Goal: Information Seeking & Learning: Learn about a topic

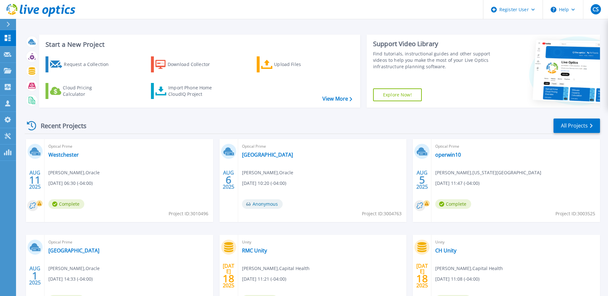
click at [123, 129] on div "Recent Projects All Projects" at bounding box center [312, 126] width 575 height 16
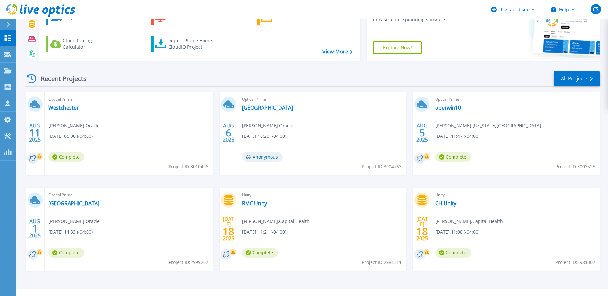
scroll to position [59, 0]
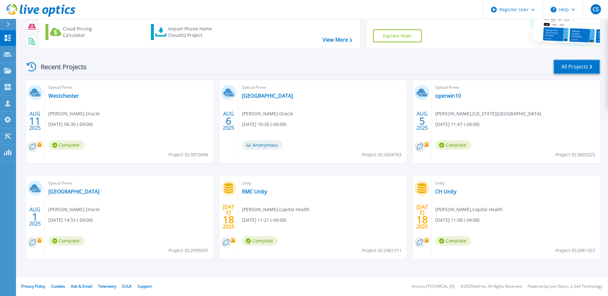
click at [577, 65] on link "All Projects" at bounding box center [576, 67] width 46 height 14
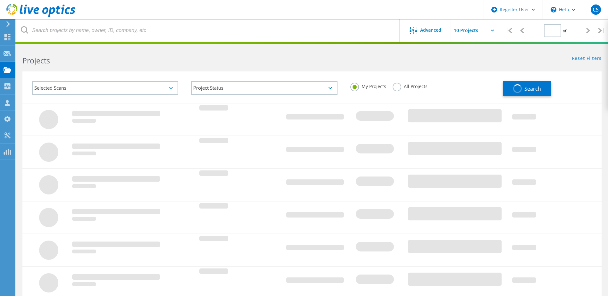
type input "2"
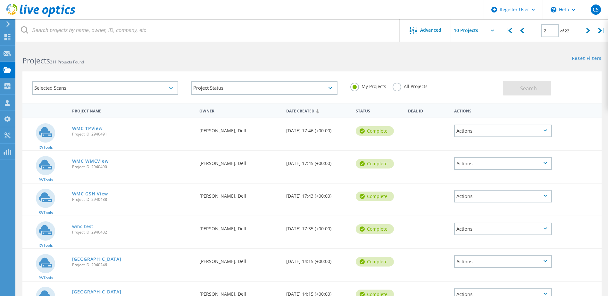
click at [36, 12] on icon at bounding box center [40, 10] width 69 height 13
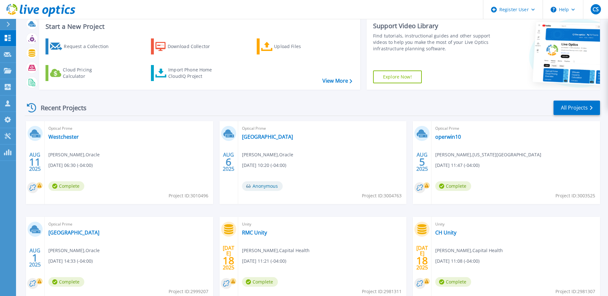
scroll to position [59, 0]
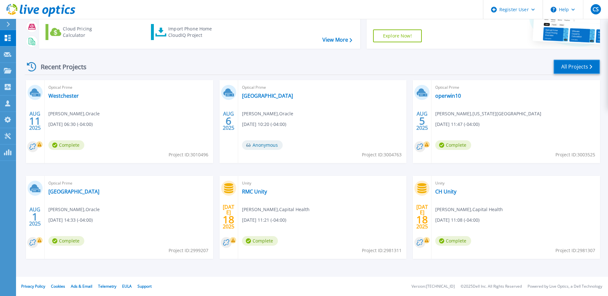
click at [573, 68] on link "All Projects" at bounding box center [576, 67] width 46 height 14
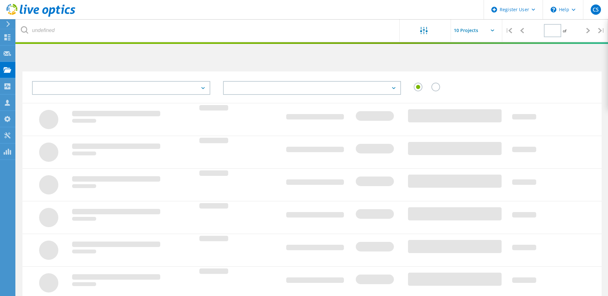
type input "2"
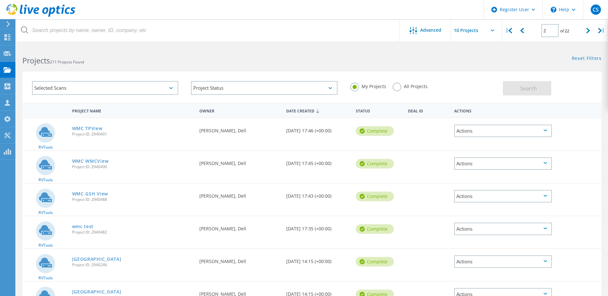
click at [397, 87] on label "All Projects" at bounding box center [410, 86] width 35 height 6
click at [0, 0] on input "All Projects" at bounding box center [0, 0] width 0 height 0
click at [363, 86] on label "My Projects" at bounding box center [368, 86] width 36 height 6
drag, startPoint x: 363, startPoint y: 86, endPoint x: 359, endPoint y: 85, distance: 4.1
click at [359, 85] on label "My Projects" at bounding box center [368, 86] width 36 height 6
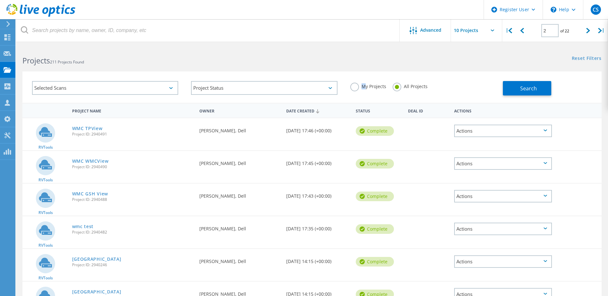
click at [0, 0] on input "My Projects" at bounding box center [0, 0] width 0 height 0
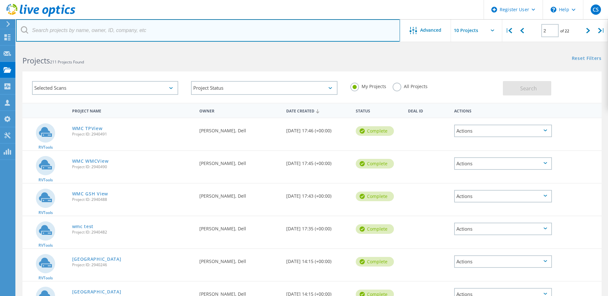
click at [91, 30] on input "text" at bounding box center [208, 30] width 384 height 22
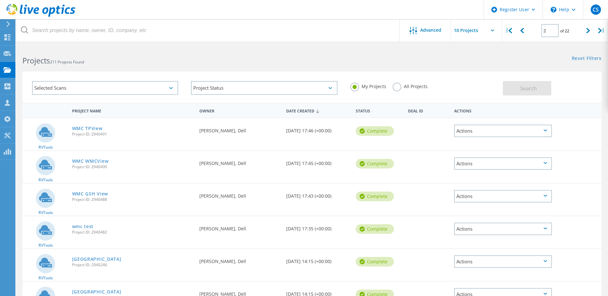
click at [162, 62] on h2 "Projects 211 Projects Found" at bounding box center [163, 60] width 283 height 11
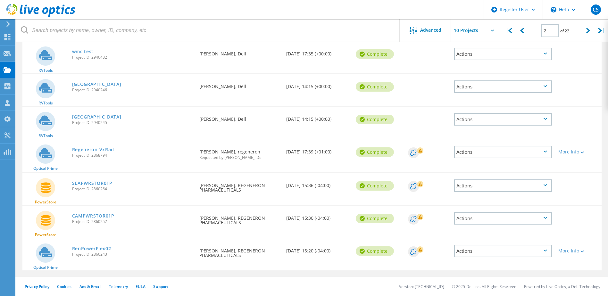
scroll to position [179, 0]
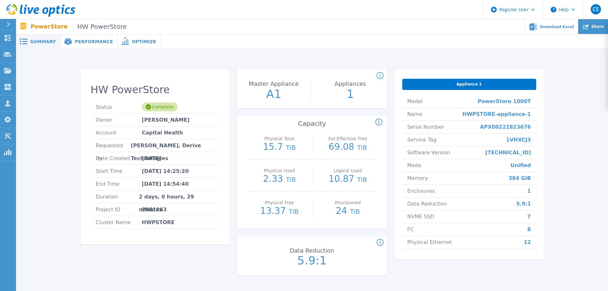
click at [594, 28] on span "Share" at bounding box center [597, 27] width 12 height 4
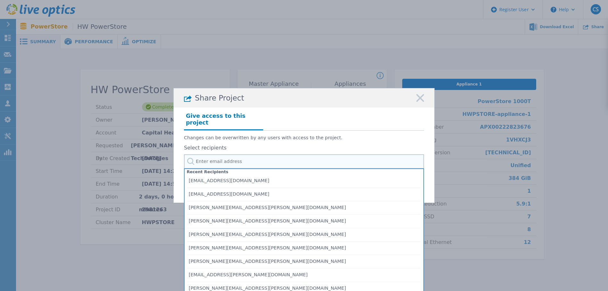
click at [240, 160] on input "text" at bounding box center [304, 161] width 240 height 14
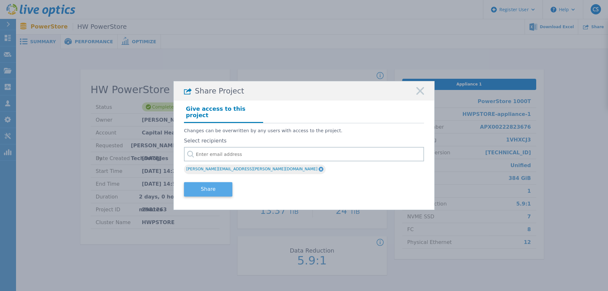
click at [213, 185] on button "Share" at bounding box center [208, 189] width 48 height 14
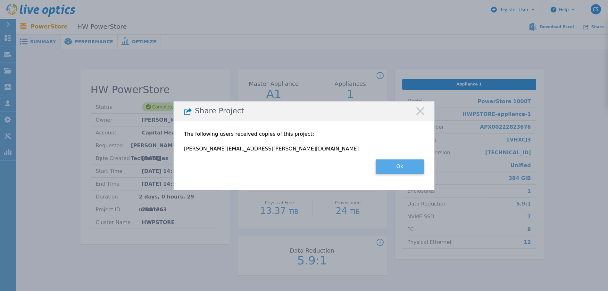
click at [395, 164] on button "Ok" at bounding box center [400, 167] width 48 height 14
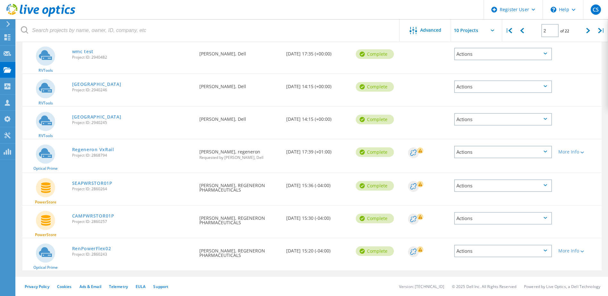
scroll to position [179, 0]
click at [525, 32] on div at bounding box center [521, 30] width 13 height 23
type input "1"
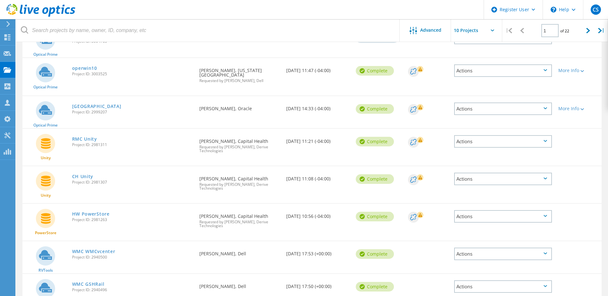
scroll to position [115, 0]
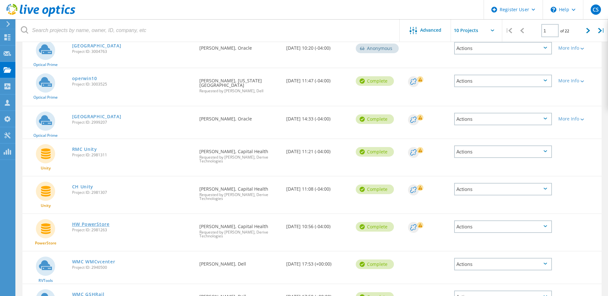
click at [89, 223] on link "HW PowerStore" at bounding box center [90, 224] width 37 height 4
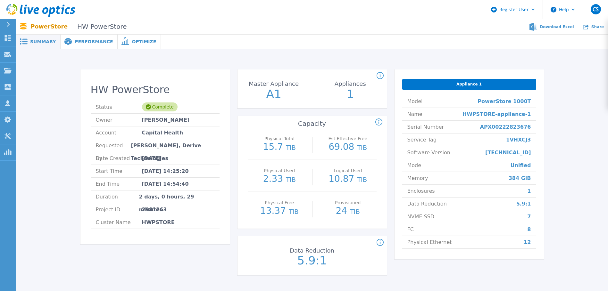
click at [75, 44] on span "Performance" at bounding box center [94, 41] width 38 height 4
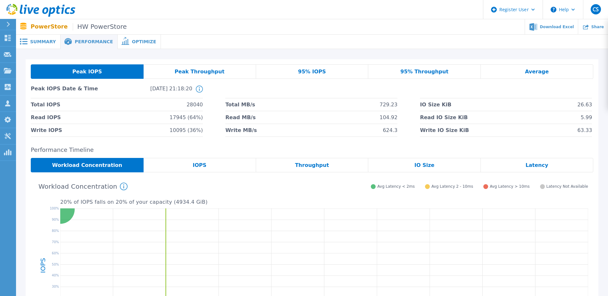
click at [194, 166] on span "IOPS" at bounding box center [200, 165] width 14 height 5
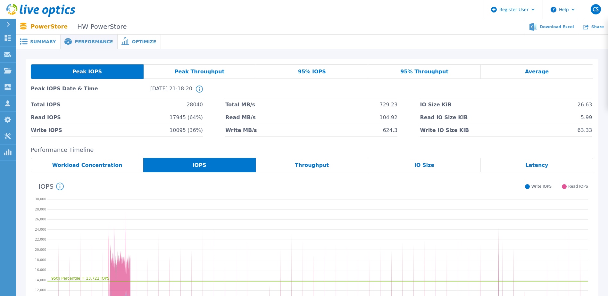
click at [313, 161] on div "Throughput" at bounding box center [312, 165] width 112 height 14
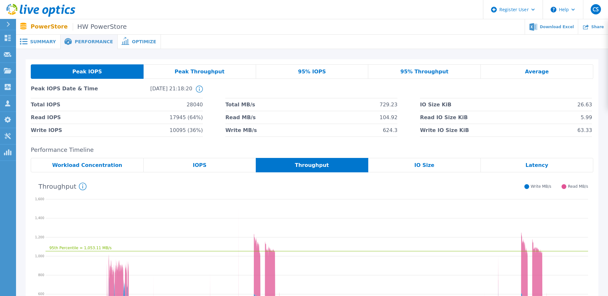
click at [419, 165] on span "IO Size" at bounding box center [424, 165] width 20 height 5
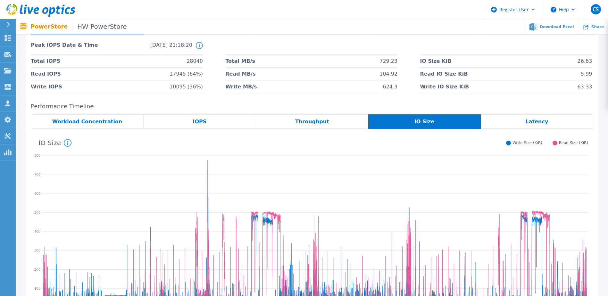
scroll to position [32, 0]
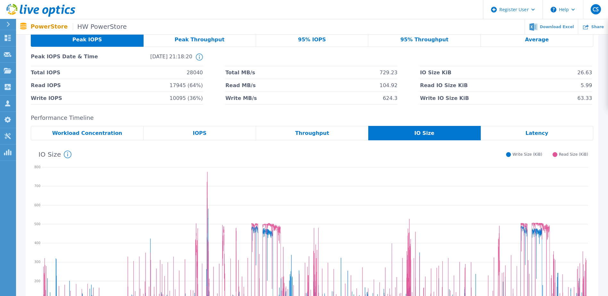
click at [512, 133] on div "Latency" at bounding box center [537, 133] width 112 height 14
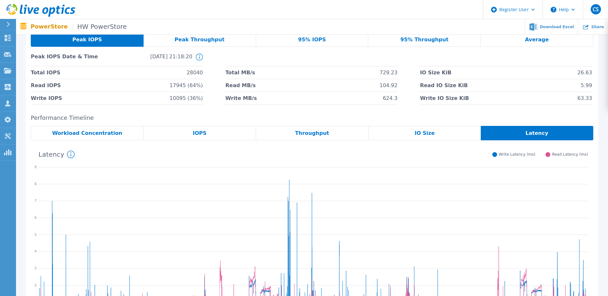
click at [235, 128] on div "IOPS" at bounding box center [200, 133] width 112 height 14
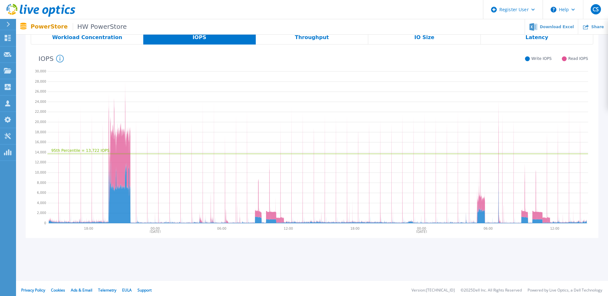
scroll to position [128, 0]
click at [313, 39] on span "Throughput" at bounding box center [312, 37] width 34 height 5
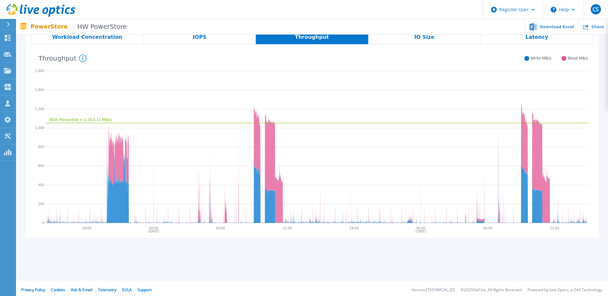
click at [416, 38] on span "IO Size" at bounding box center [424, 37] width 20 height 5
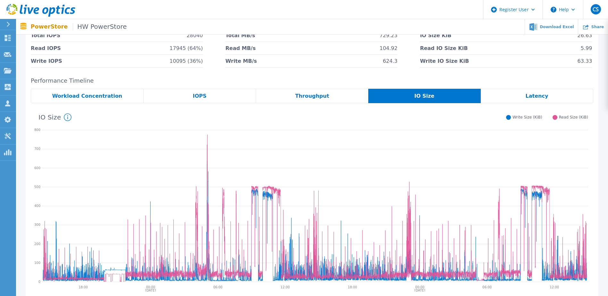
scroll to position [64, 0]
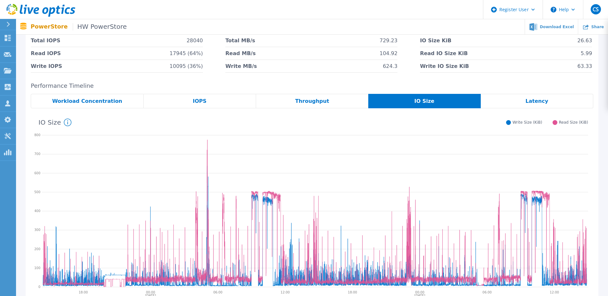
click at [518, 96] on div "Latency" at bounding box center [537, 101] width 112 height 14
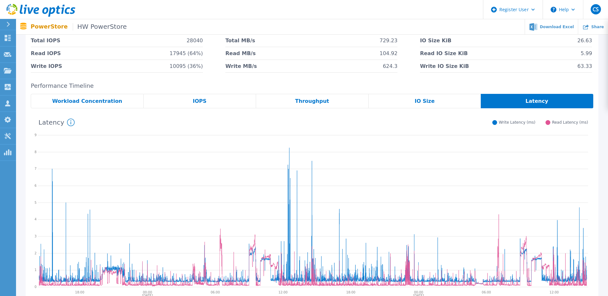
click at [432, 142] on icon at bounding box center [313, 210] width 550 height 160
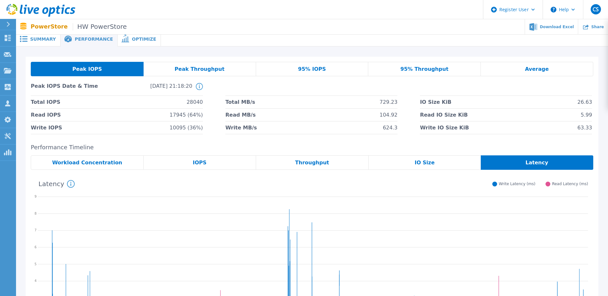
scroll to position [0, 0]
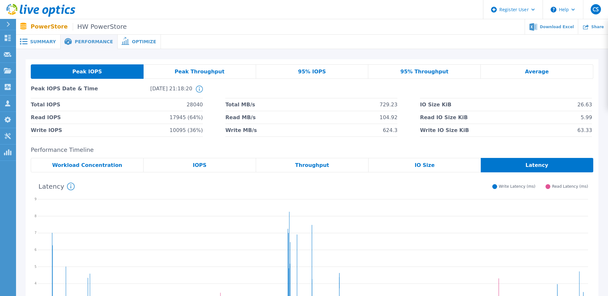
click at [34, 44] on span "Summary" at bounding box center [43, 41] width 26 height 4
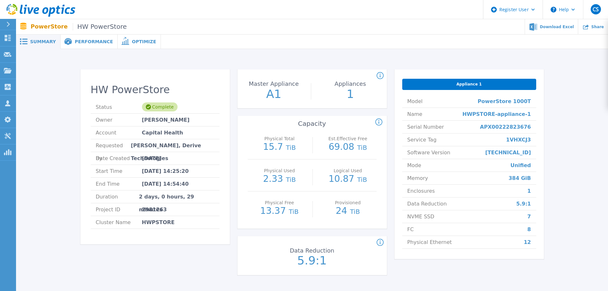
click at [87, 41] on span "Performance" at bounding box center [94, 41] width 38 height 4
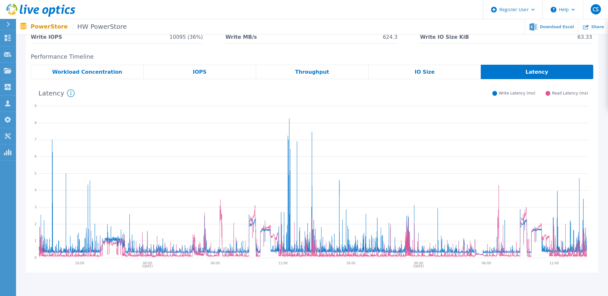
scroll to position [96, 0]
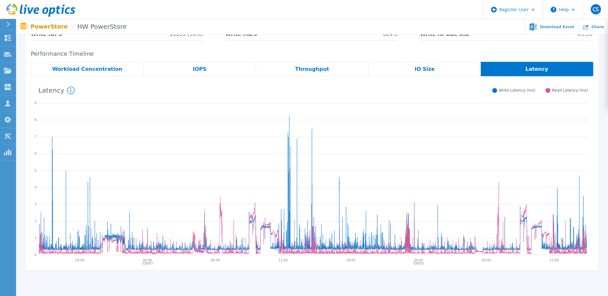
click at [313, 70] on span "Throughput" at bounding box center [312, 69] width 34 height 5
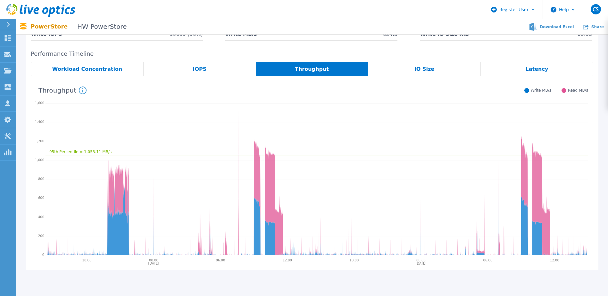
click at [514, 65] on div "Latency" at bounding box center [537, 69] width 112 height 14
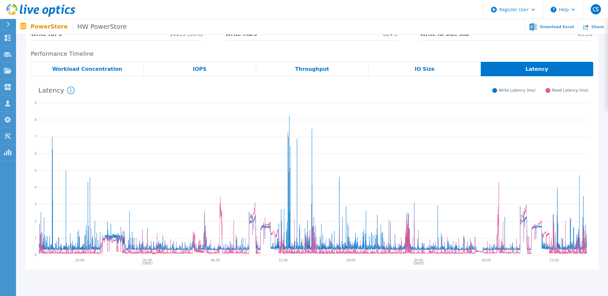
click at [314, 91] on div "Latency System Latency (ms) over the period of time collected. Write Latency (m…" at bounding box center [309, 89] width 557 height 17
click at [329, 68] on div "Throughput" at bounding box center [312, 69] width 112 height 14
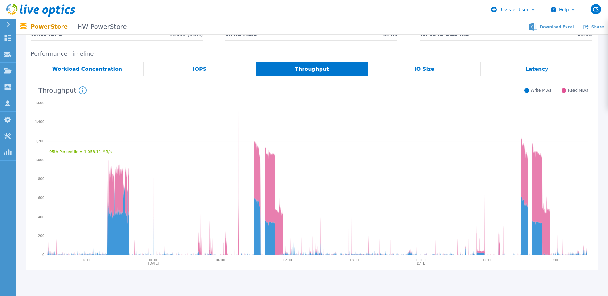
click at [236, 68] on div "IOPS" at bounding box center [200, 69] width 112 height 14
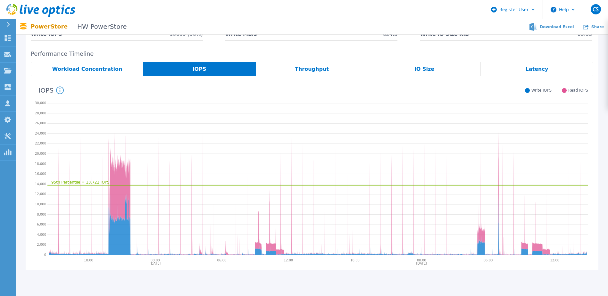
click at [112, 67] on span "Workload Concentration" at bounding box center [87, 69] width 70 height 5
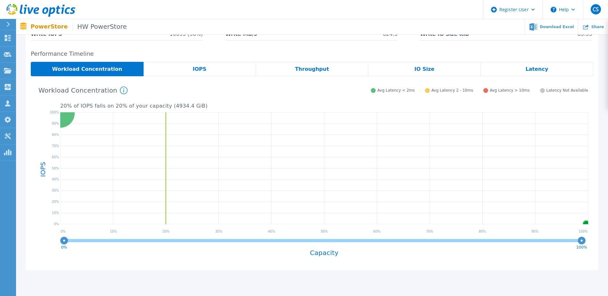
click at [523, 70] on div "Latency" at bounding box center [537, 69] width 112 height 14
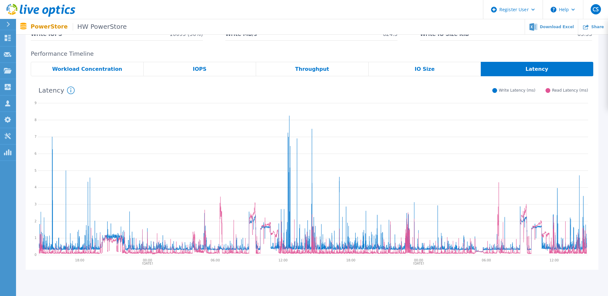
click at [319, 68] on span "Throughput" at bounding box center [312, 69] width 34 height 5
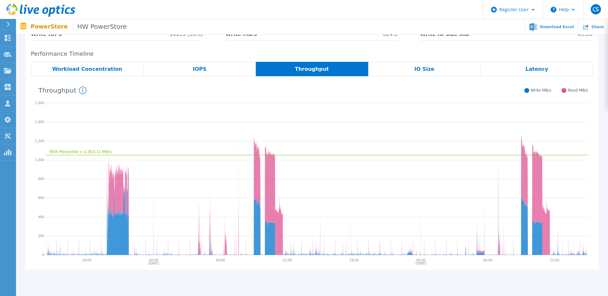
click at [88, 70] on span "Workload Concentration" at bounding box center [87, 69] width 70 height 5
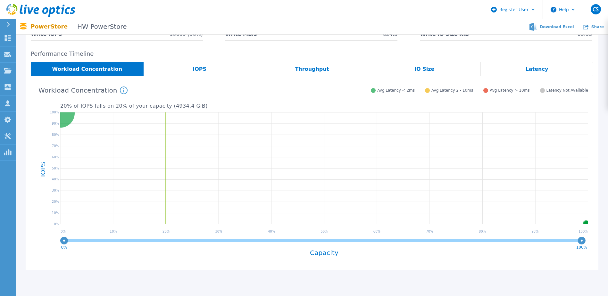
click at [200, 67] on span "IOPS" at bounding box center [200, 69] width 14 height 5
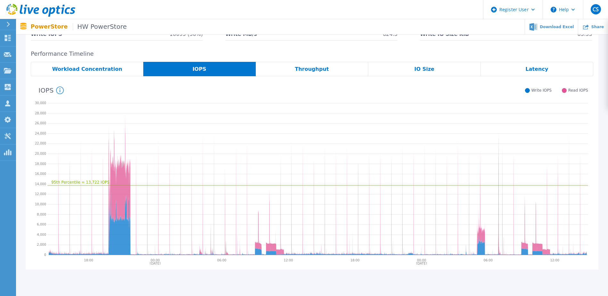
click at [85, 67] on span "Workload Concentration" at bounding box center [87, 69] width 70 height 5
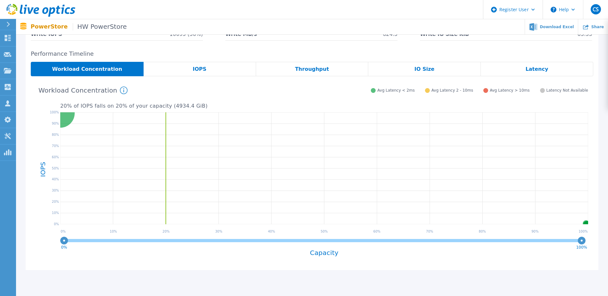
click at [222, 69] on div "IOPS" at bounding box center [200, 69] width 112 height 14
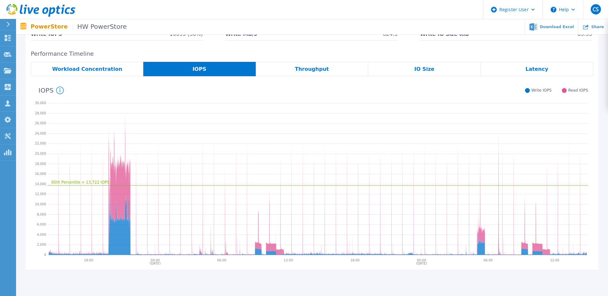
click at [299, 69] on span "Throughput" at bounding box center [312, 69] width 34 height 5
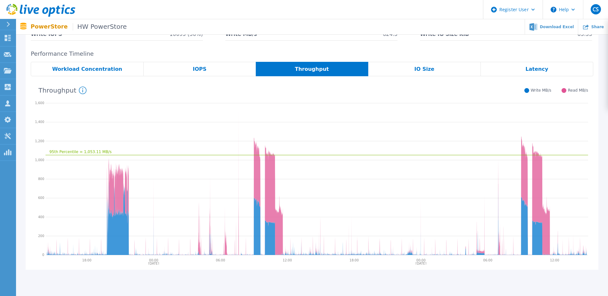
click at [439, 72] on div "IO Size" at bounding box center [424, 69] width 112 height 14
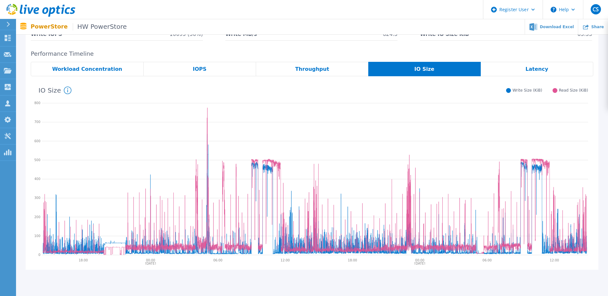
click at [553, 70] on div "Latency" at bounding box center [537, 69] width 112 height 14
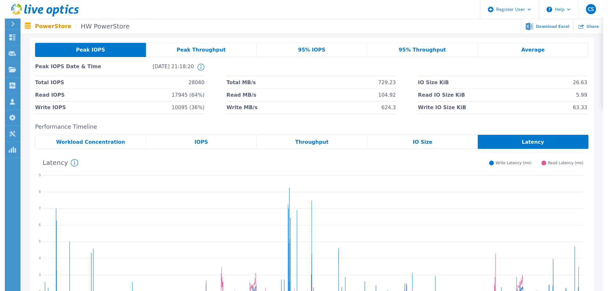
scroll to position [0, 0]
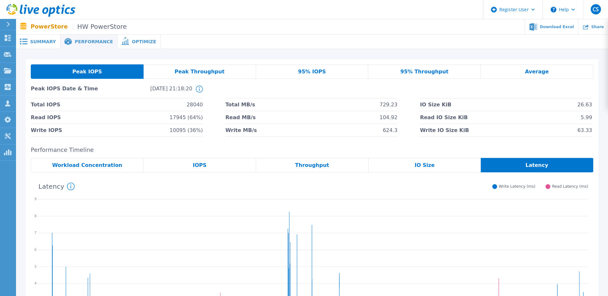
click at [221, 76] on div "Peak Throughput" at bounding box center [200, 71] width 112 height 14
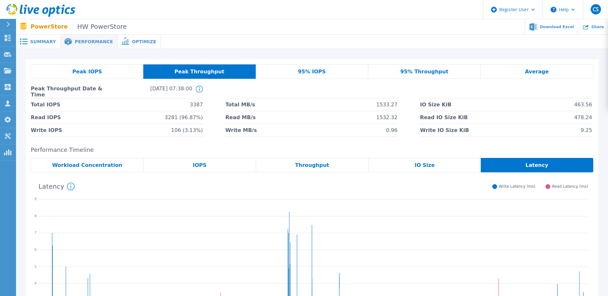
click at [123, 72] on div "Peak IOPS" at bounding box center [87, 71] width 112 height 14
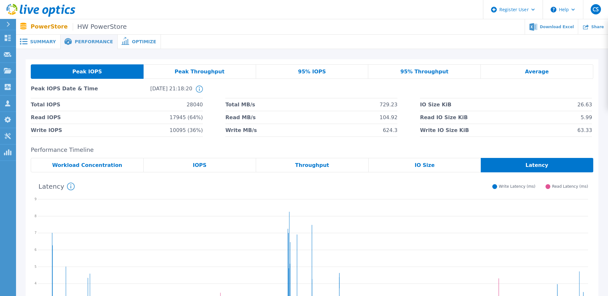
click at [551, 73] on div "Average" at bounding box center [537, 71] width 112 height 14
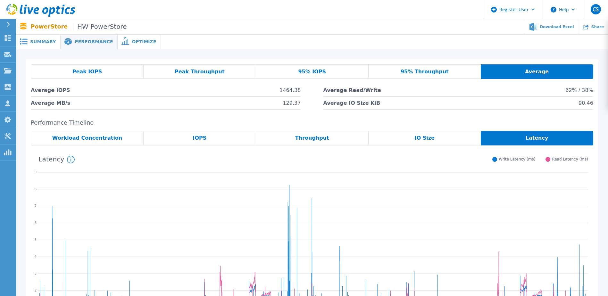
click at [132, 43] on span "Optimize" at bounding box center [144, 41] width 24 height 4
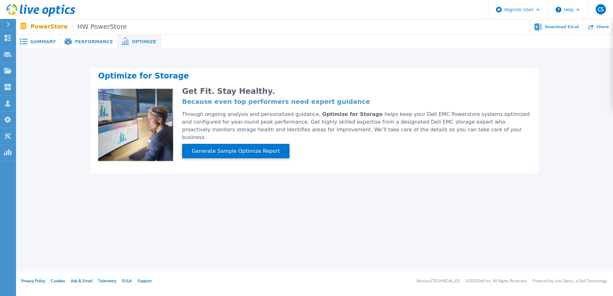
click at [44, 41] on span "Summary" at bounding box center [43, 41] width 26 height 4
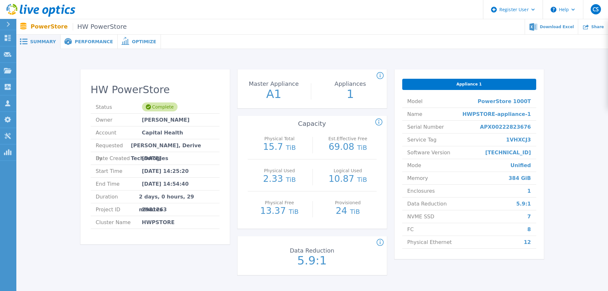
click at [37, 6] on icon at bounding box center [40, 10] width 69 height 13
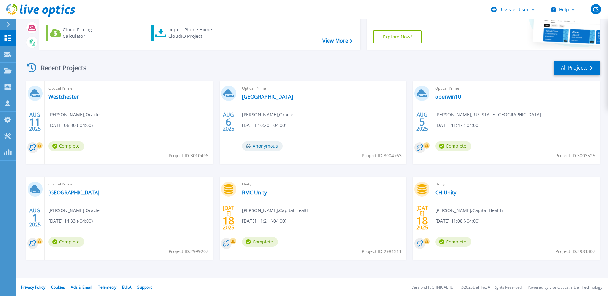
scroll to position [59, 0]
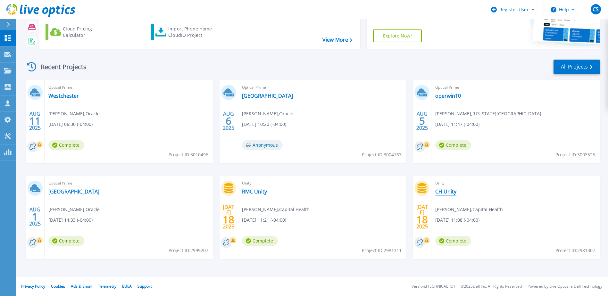
click at [446, 190] on link "CH Unity" at bounding box center [445, 191] width 21 height 6
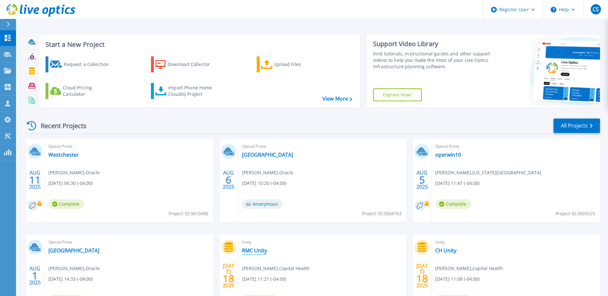
click at [264, 249] on link "RMC Unity" at bounding box center [254, 250] width 25 height 6
click at [261, 251] on link "RMC Unity" at bounding box center [254, 250] width 25 height 6
click at [449, 250] on link "CH Unity" at bounding box center [445, 250] width 21 height 6
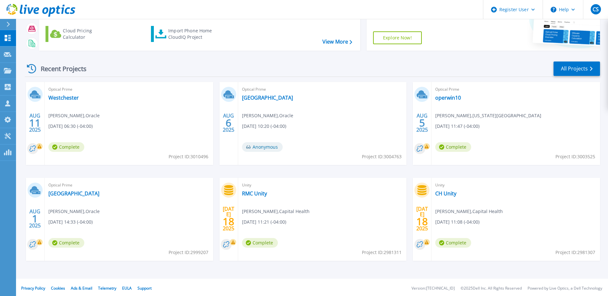
scroll to position [59, 0]
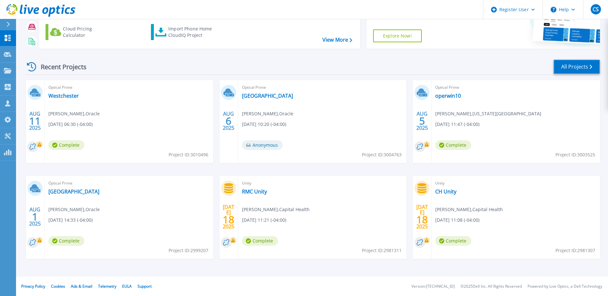
click at [571, 62] on link "All Projects" at bounding box center [576, 67] width 46 height 14
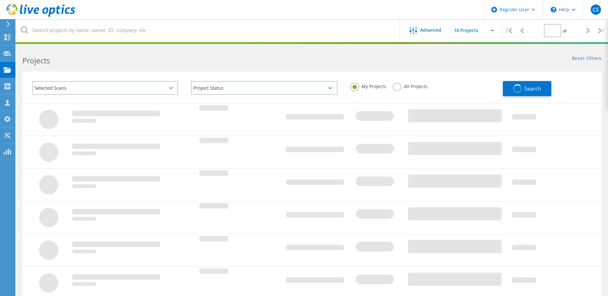
type input "1"
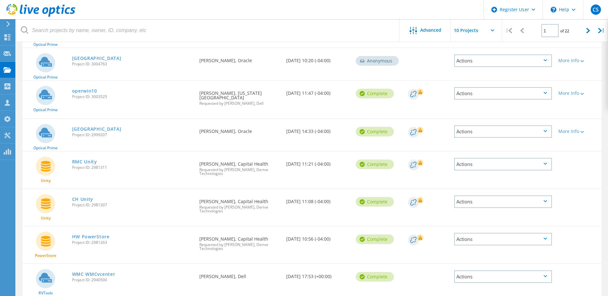
scroll to position [128, 0]
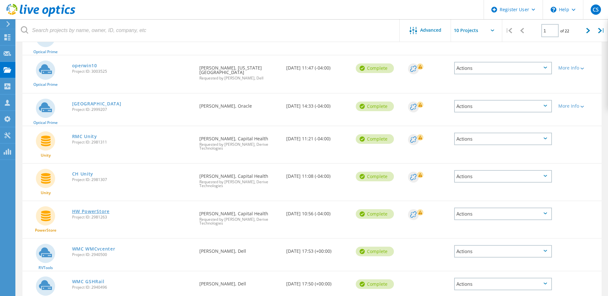
click at [93, 212] on link "HW PowerStore" at bounding box center [90, 211] width 37 height 4
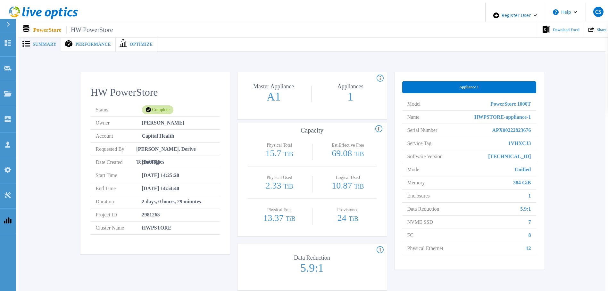
click at [89, 43] on span "Performance" at bounding box center [92, 44] width 35 height 4
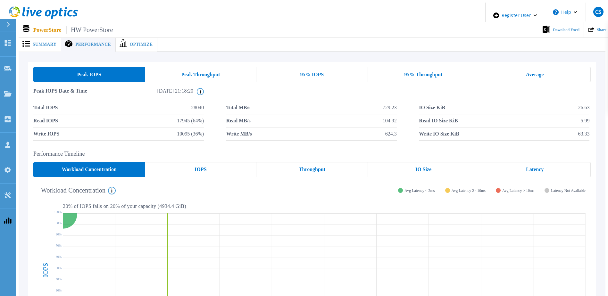
click at [538, 72] on span "Average" at bounding box center [535, 74] width 18 height 5
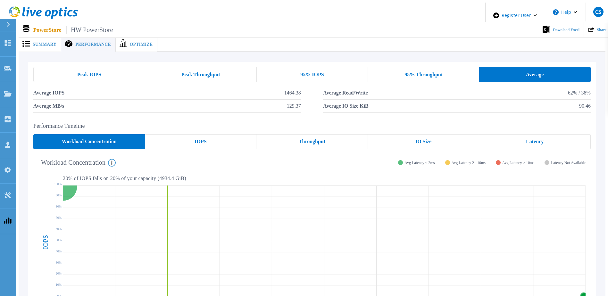
click at [309, 72] on span "95% IOPS" at bounding box center [311, 74] width 23 height 5
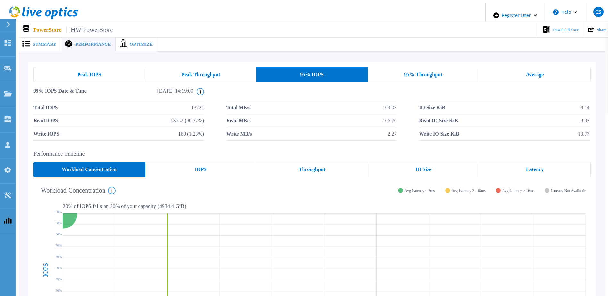
click at [103, 75] on div "Peak IOPS" at bounding box center [89, 74] width 112 height 15
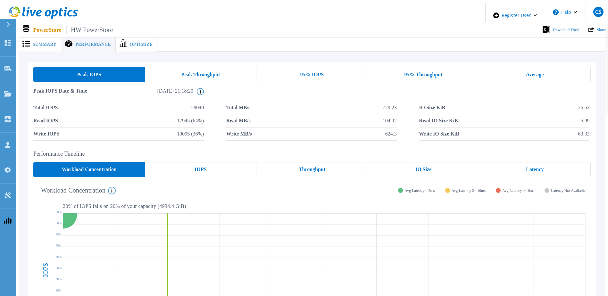
click at [103, 75] on div "Peak IOPS" at bounding box center [89, 74] width 112 height 15
click at [18, 36] on p "Dashboard" at bounding box center [29, 39] width 24 height 17
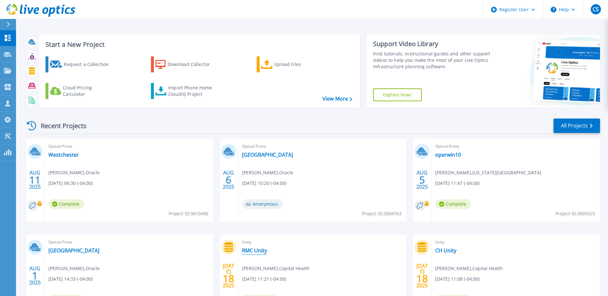
click at [263, 249] on link "RMC Unity" at bounding box center [254, 250] width 25 height 6
click at [453, 250] on link "CH Unity" at bounding box center [445, 250] width 21 height 6
click at [252, 248] on link "RMC Unity" at bounding box center [254, 250] width 25 height 6
